Goal: Transaction & Acquisition: Book appointment/travel/reservation

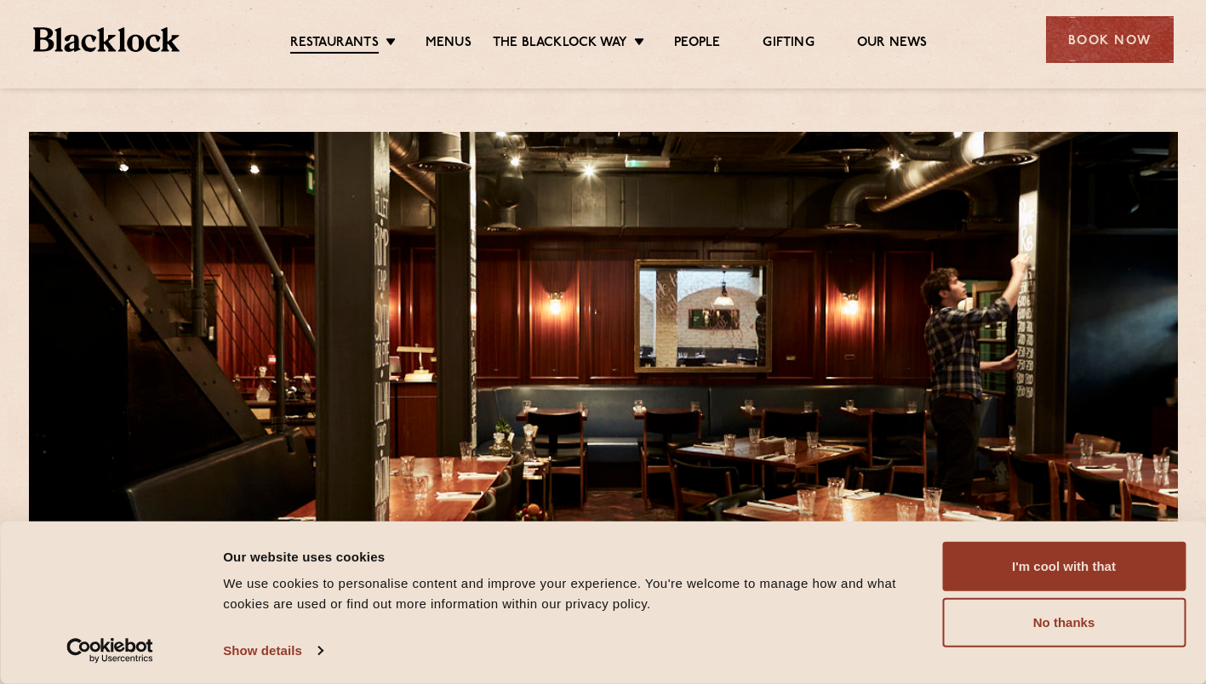
click at [0, 0] on link "[DATE] Roast" at bounding box center [0, 0] width 0 height 0
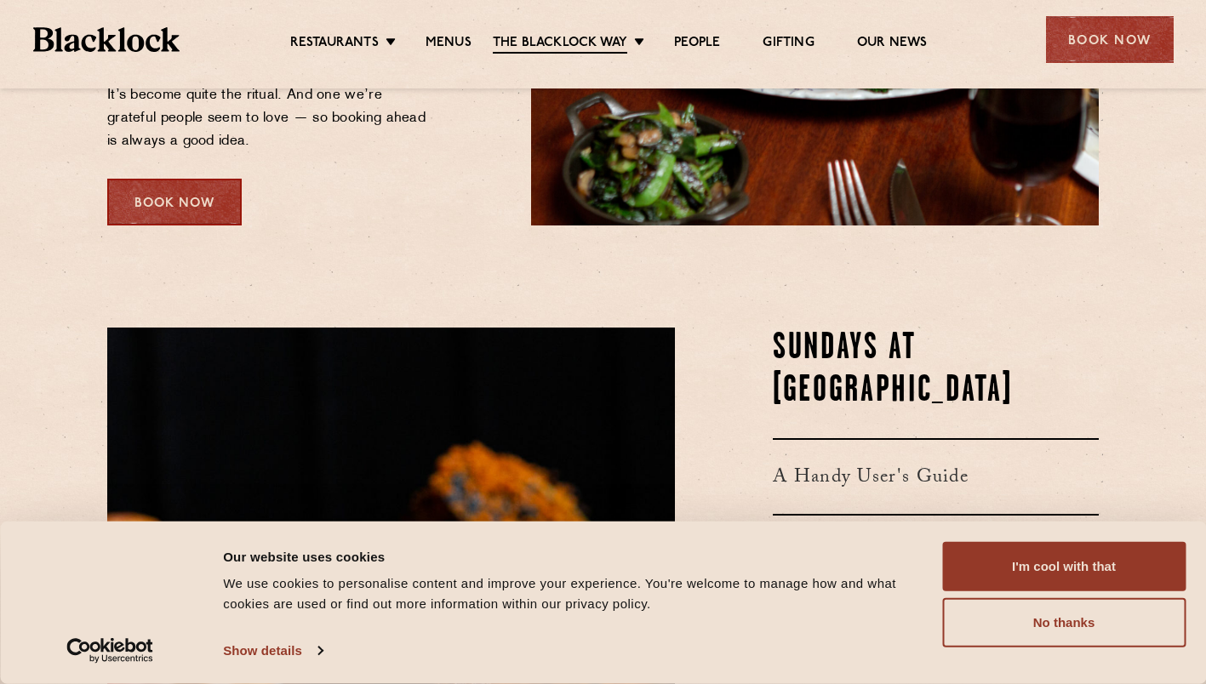
scroll to position [594, 0]
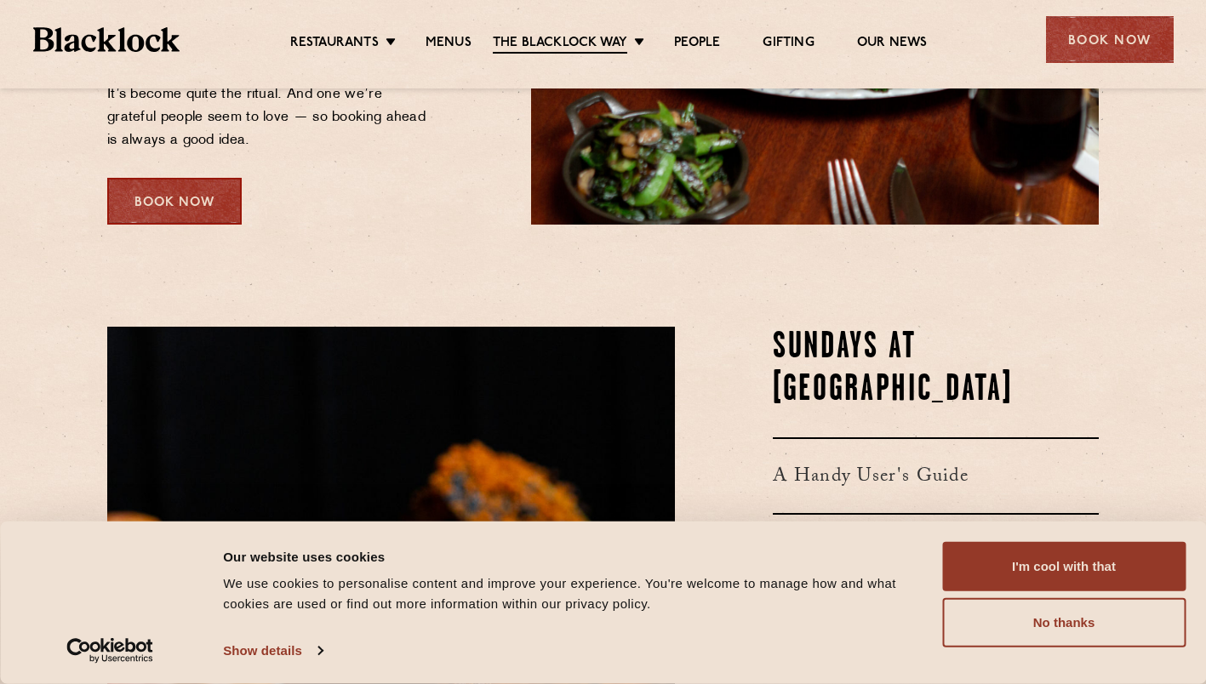
click at [190, 219] on div "Book Now" at bounding box center [174, 201] width 134 height 47
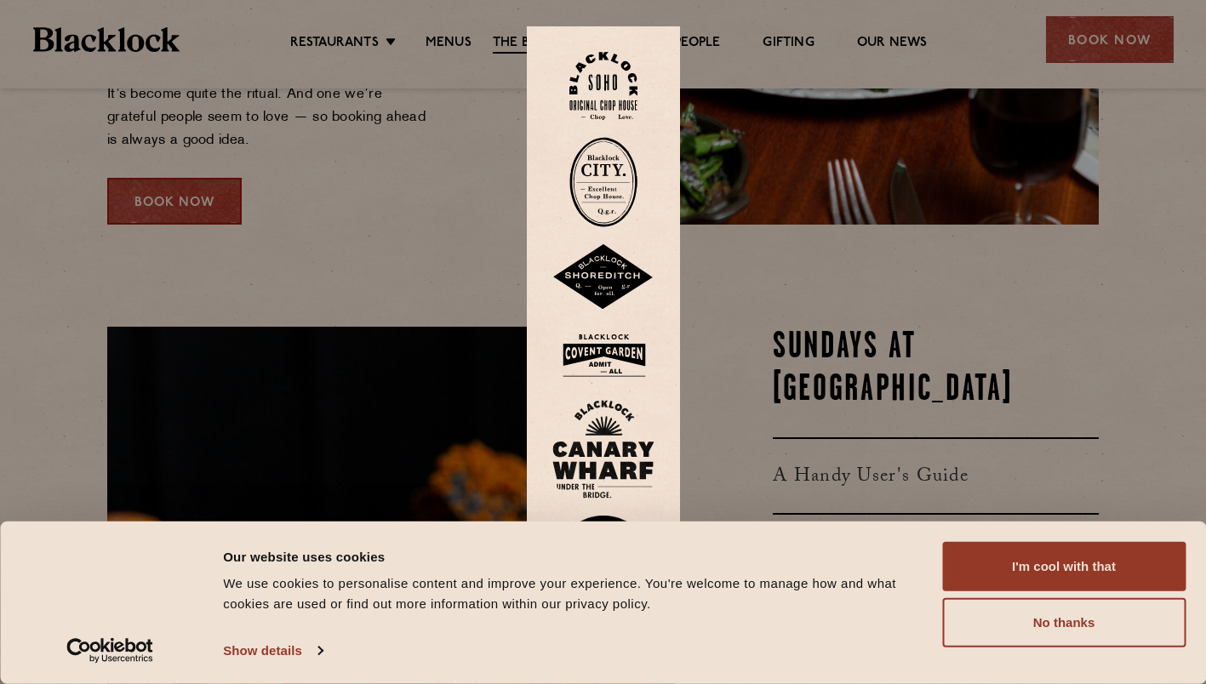
click at [609, 93] on img at bounding box center [603, 86] width 68 height 69
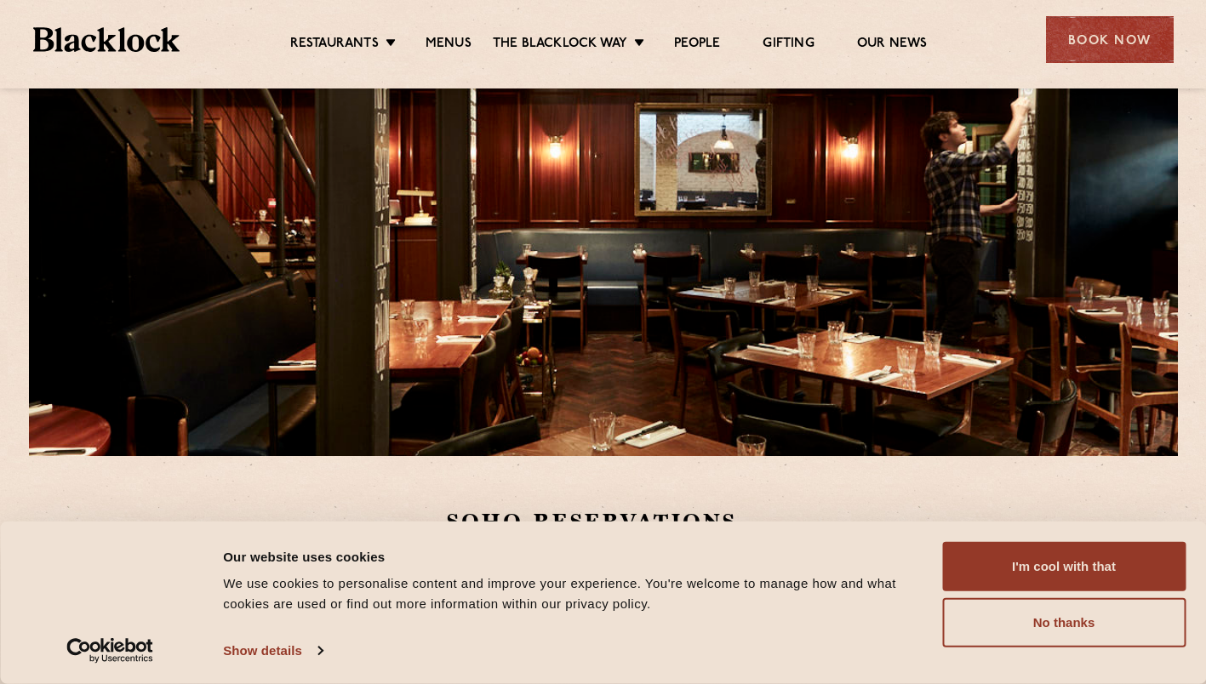
scroll to position [158, 0]
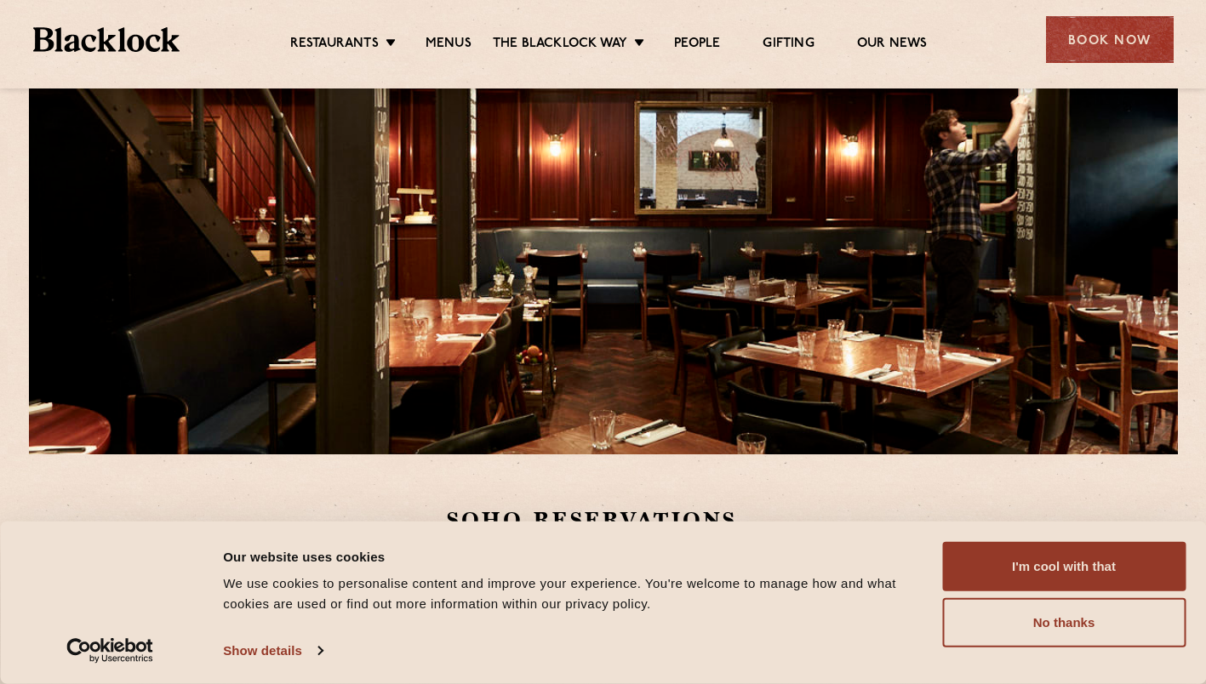
click at [1005, 564] on button "I'm cool with that" at bounding box center [1063, 566] width 243 height 49
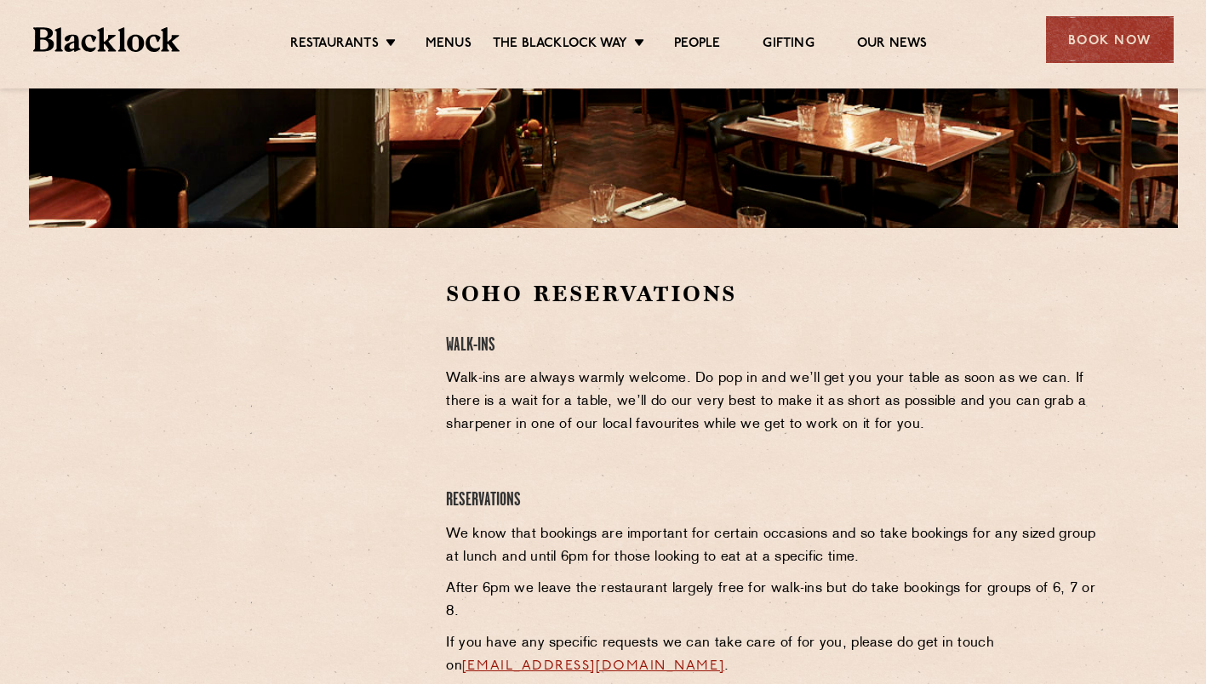
scroll to position [391, 0]
